Goal: Use online tool/utility: Utilize a website feature to perform a specific function

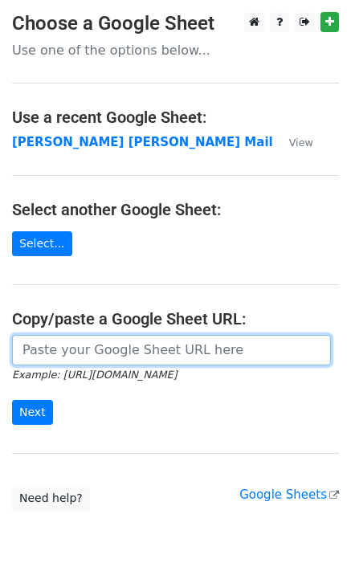
click at [47, 341] on input "url" at bounding box center [171, 350] width 319 height 31
type input "[URL][DOMAIN_NAME]"
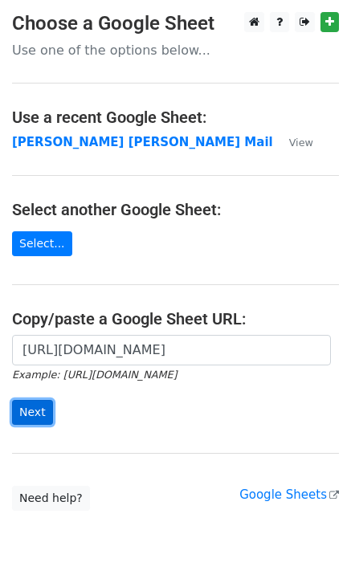
click at [31, 424] on input "Next" at bounding box center [32, 412] width 41 height 25
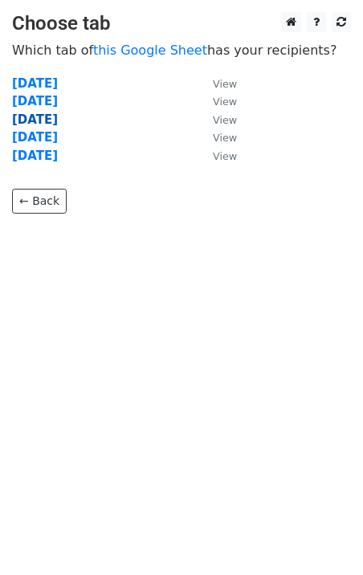
click at [51, 123] on strong "Wednesday" at bounding box center [35, 120] width 46 height 14
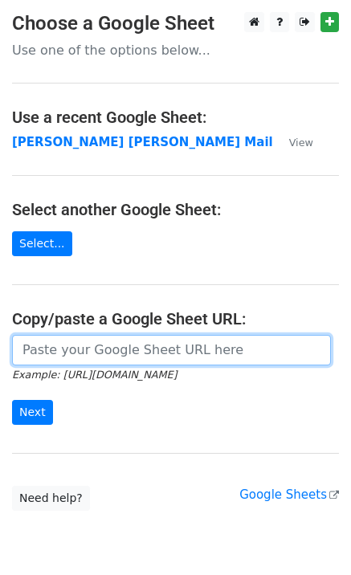
click at [55, 357] on input "url" at bounding box center [171, 350] width 319 height 31
type input "https://docs.google.com/spreadsheets/d/1zUKhxjrhozHMhydIMYEveZTpRvy8Oh7onxeYEfa…"
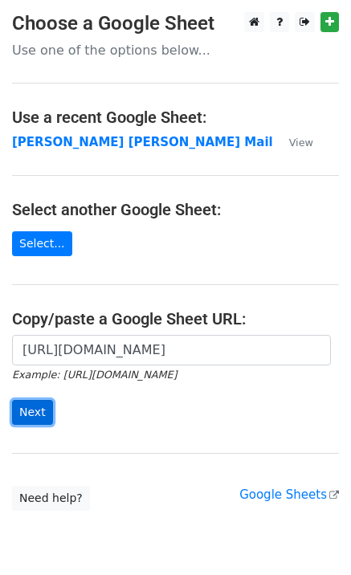
click at [31, 407] on input "Next" at bounding box center [32, 412] width 41 height 25
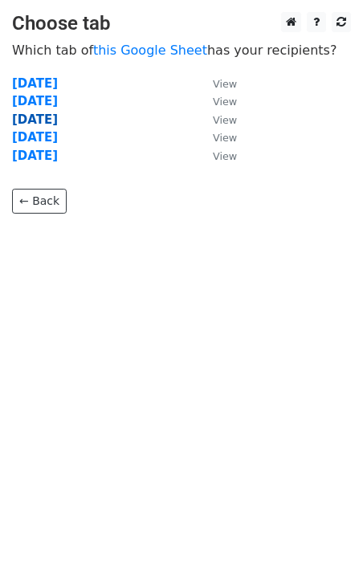
click at [43, 122] on strong "Wednesday" at bounding box center [35, 120] width 46 height 14
